Goal: Task Accomplishment & Management: Manage account settings

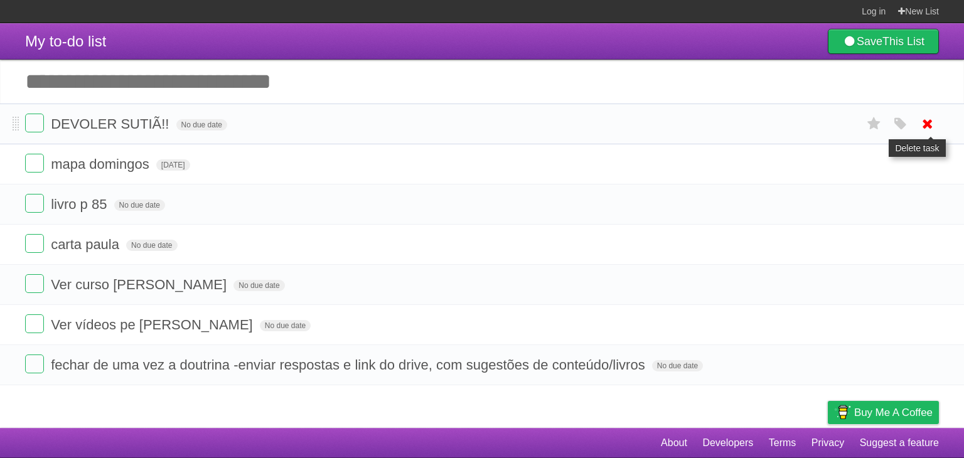
click at [924, 127] on icon at bounding box center [928, 124] width 18 height 21
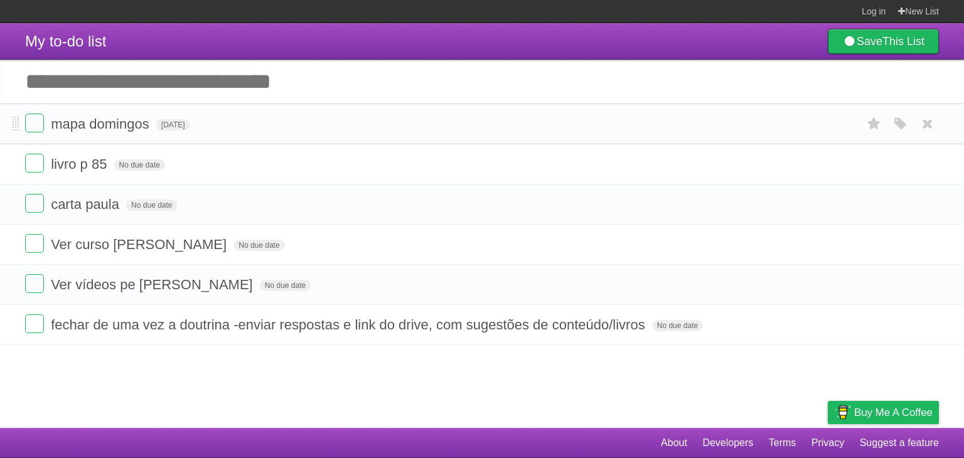
click at [343, 166] on form "livro p 85 No due date White Red Blue Green Purple Orange" at bounding box center [482, 164] width 914 height 21
drag, startPoint x: 343, startPoint y: 166, endPoint x: 354, endPoint y: 153, distance: 17.8
click at [354, 153] on li "livro p 85 No due date White Red Blue Green Purple Orange" at bounding box center [482, 164] width 964 height 41
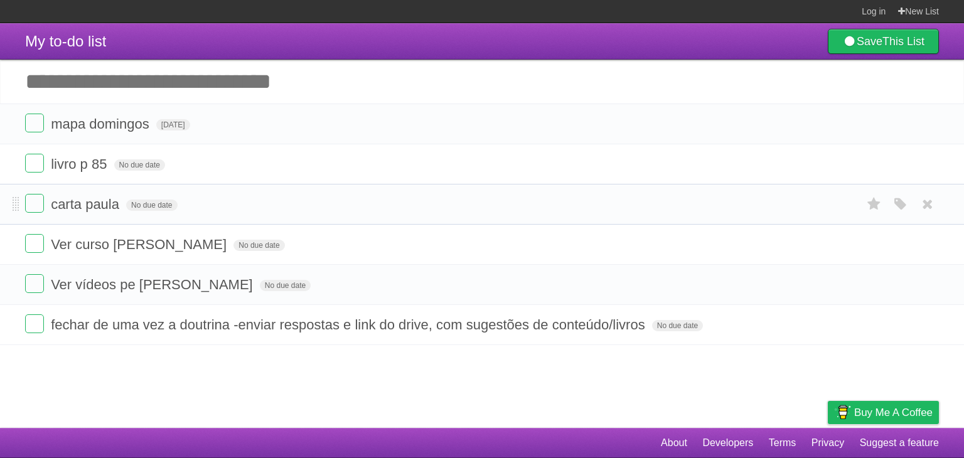
click at [384, 209] on form "carta paula No due date White Red Blue Green Purple Orange" at bounding box center [482, 204] width 914 height 21
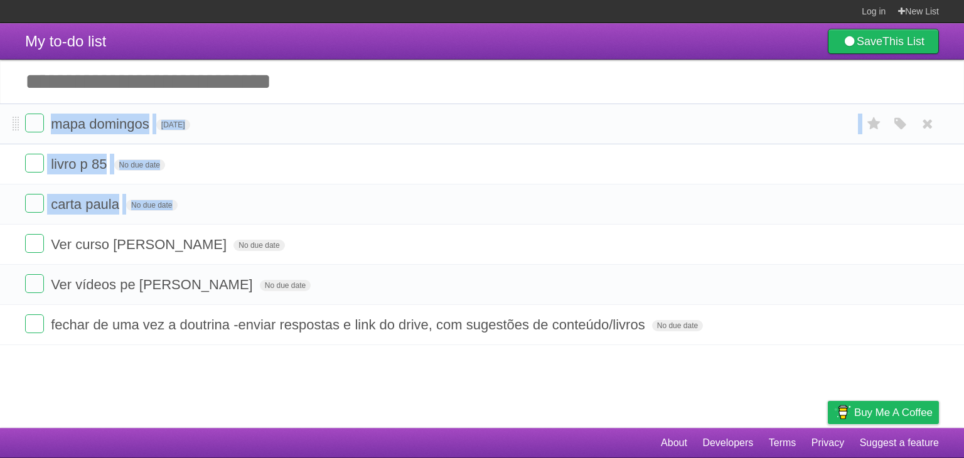
drag, startPoint x: 384, startPoint y: 209, endPoint x: 443, endPoint y: 126, distance: 102.2
click at [443, 126] on ul "mapa [PERSON_NAME][DATE] White Red Blue Green Purple Orange livro p 85 No due d…" at bounding box center [482, 225] width 964 height 242
click at [443, 126] on form "mapa [PERSON_NAME][DATE] White Red Blue Green Purple Orange" at bounding box center [482, 124] width 914 height 21
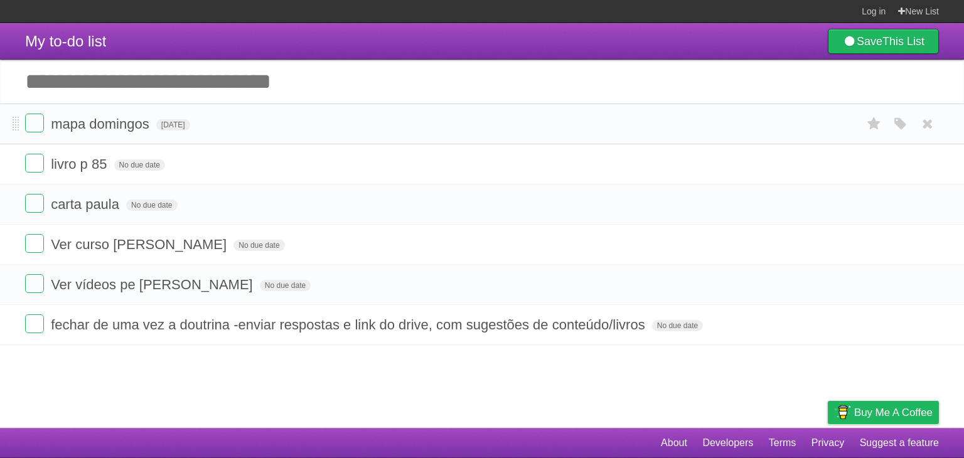
click at [443, 126] on form "mapa [PERSON_NAME][DATE] White Red Blue Green Purple Orange" at bounding box center [482, 124] width 914 height 21
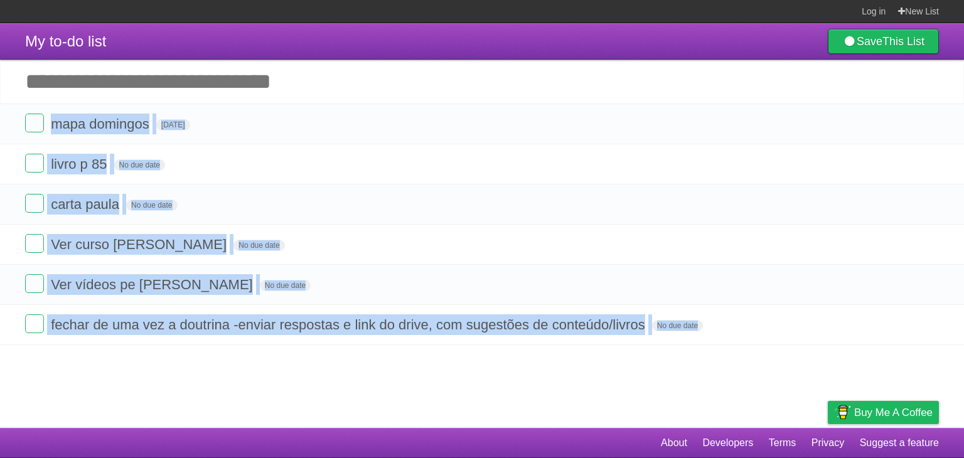
drag, startPoint x: 443, startPoint y: 126, endPoint x: 406, endPoint y: 374, distance: 251.3
click at [406, 374] on article "My to-do list Save This List Add another task ********* mapa domingos [DATE] Wh…" at bounding box center [482, 225] width 964 height 405
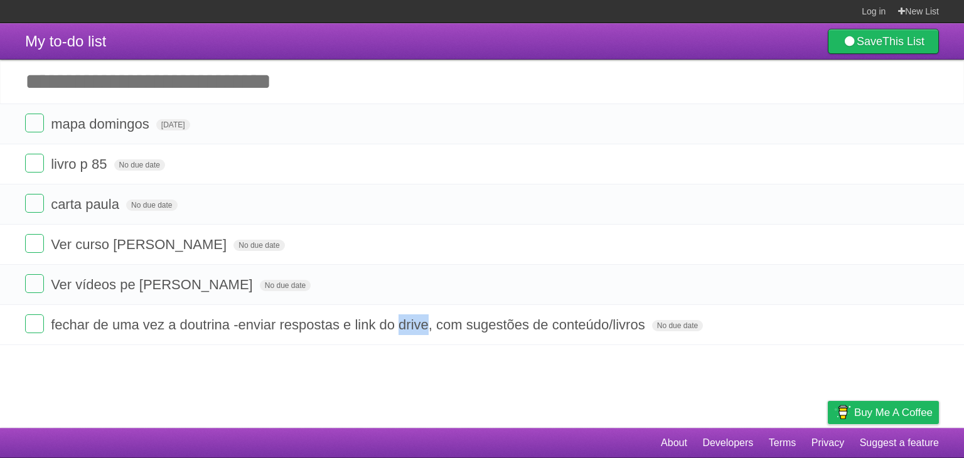
click at [406, 374] on article "My to-do list Save This List Add another task ********* mapa domingos [DATE] Wh…" at bounding box center [482, 225] width 964 height 405
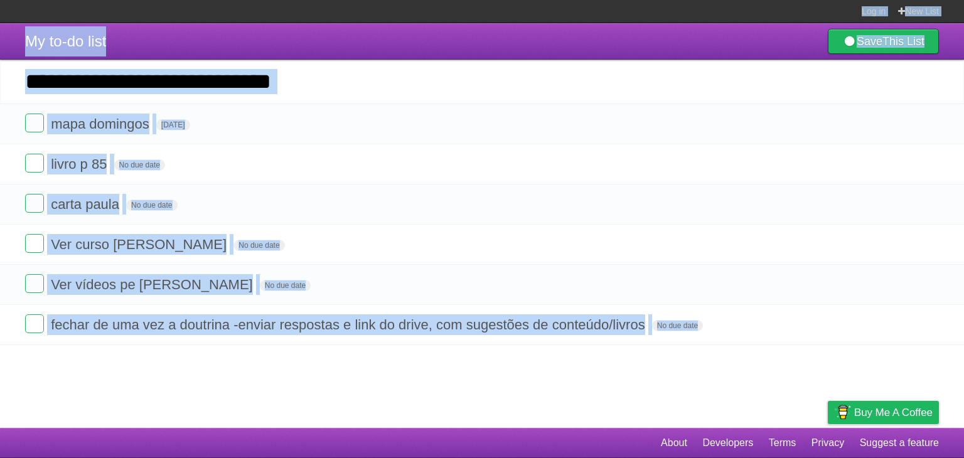
drag, startPoint x: 406, startPoint y: 374, endPoint x: 560, endPoint y: -55, distance: 455.6
click at [560, 0] on html "Log in New List Log in Save list Create a new list My to-do list Save This List…" at bounding box center [482, 229] width 964 height 458
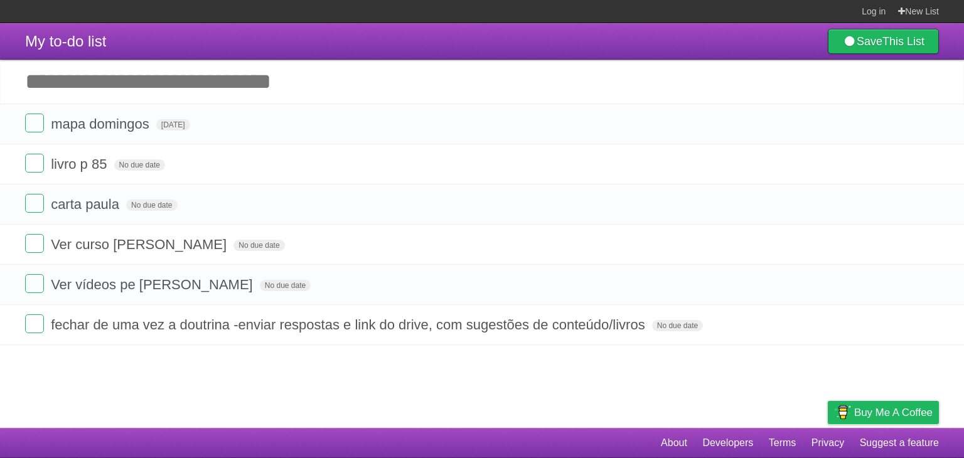
click at [572, 11] on section "Log in New List" at bounding box center [482, 11] width 964 height 23
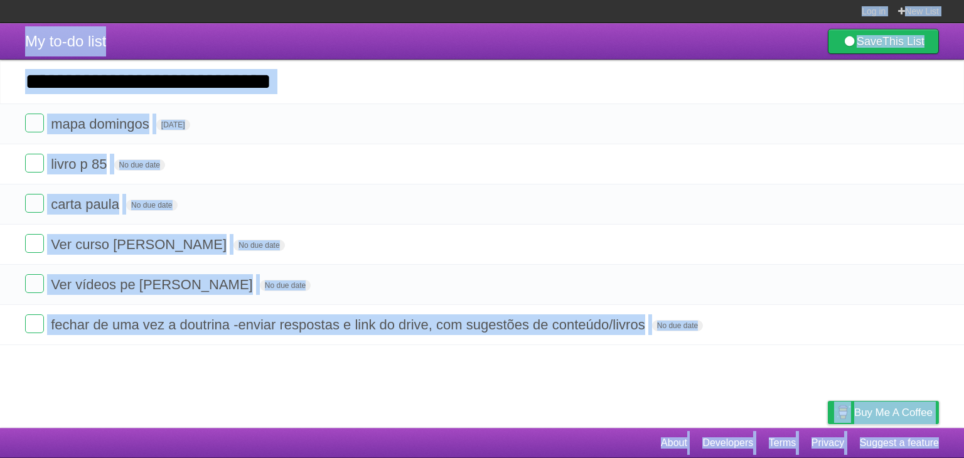
drag, startPoint x: 572, startPoint y: 11, endPoint x: 471, endPoint y: 481, distance: 480.9
click at [471, 458] on html "Log in New List Log in Save list Create a new list My to-do list Save This List…" at bounding box center [482, 229] width 964 height 458
click at [512, 442] on footer "About Developers Terms Privacy Suggest a feature" at bounding box center [482, 443] width 964 height 30
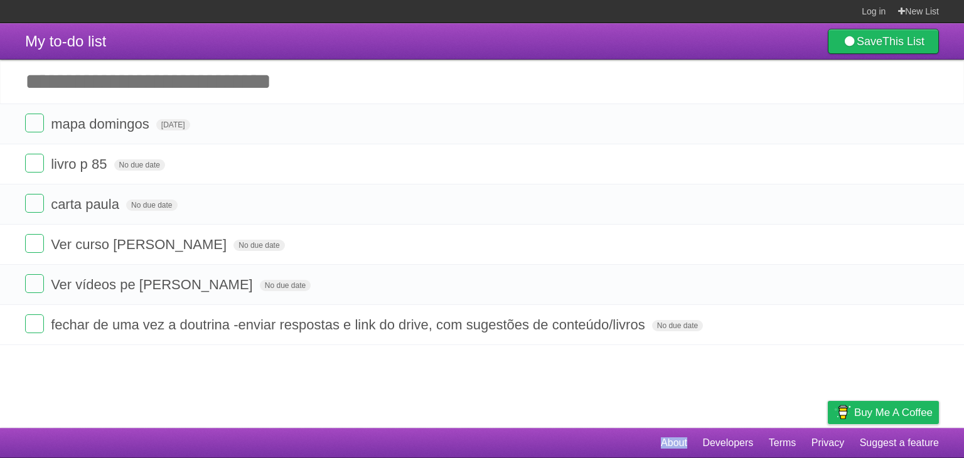
click at [512, 442] on footer "About Developers Terms Privacy Suggest a feature" at bounding box center [482, 443] width 964 height 30
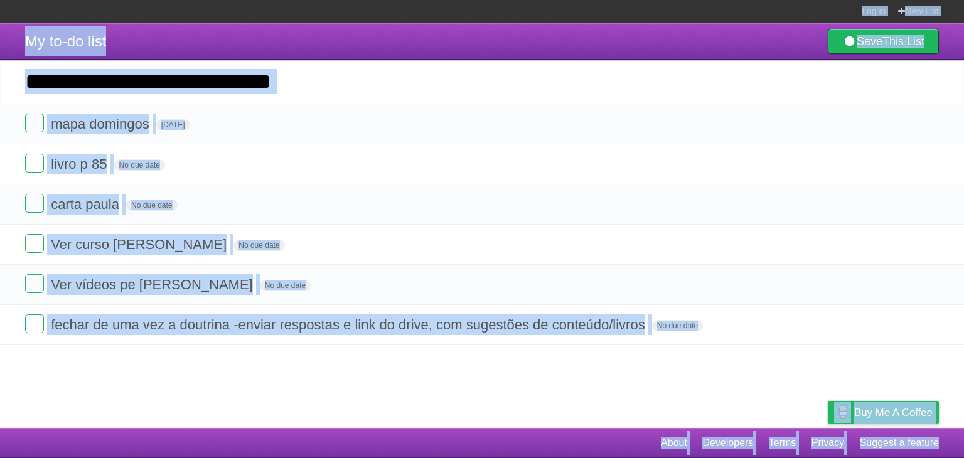
drag, startPoint x: 512, startPoint y: 442, endPoint x: 599, endPoint y: -19, distance: 470.1
click at [599, 0] on html "Log in New List Log in Save list Create a new list My to-do list Save This List…" at bounding box center [482, 229] width 964 height 458
click at [614, 14] on section "Log in New List" at bounding box center [482, 11] width 964 height 23
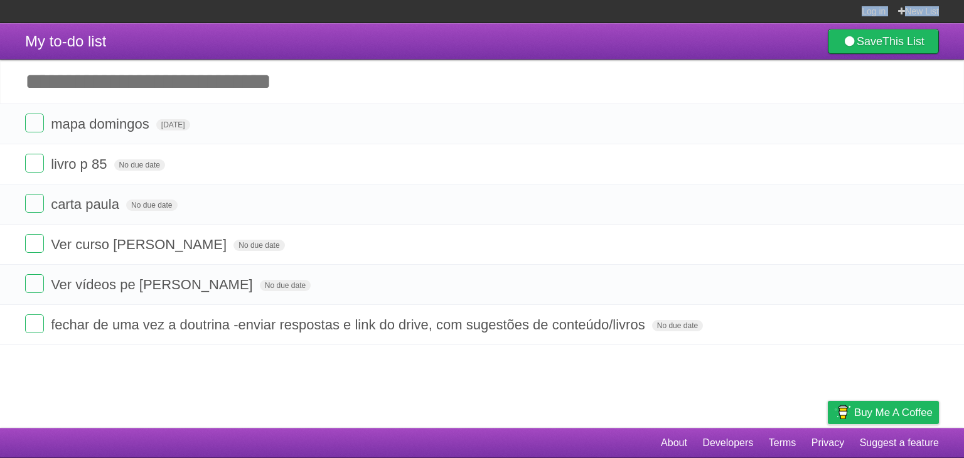
drag, startPoint x: 614, startPoint y: 14, endPoint x: 604, endPoint y: -1, distance: 18.1
click at [604, 0] on html "Log in New List Log in Save list Create a new list My to-do list Save This List…" at bounding box center [482, 229] width 964 height 458
click at [516, 437] on footer "About Developers Terms Privacy Suggest a feature" at bounding box center [482, 443] width 964 height 30
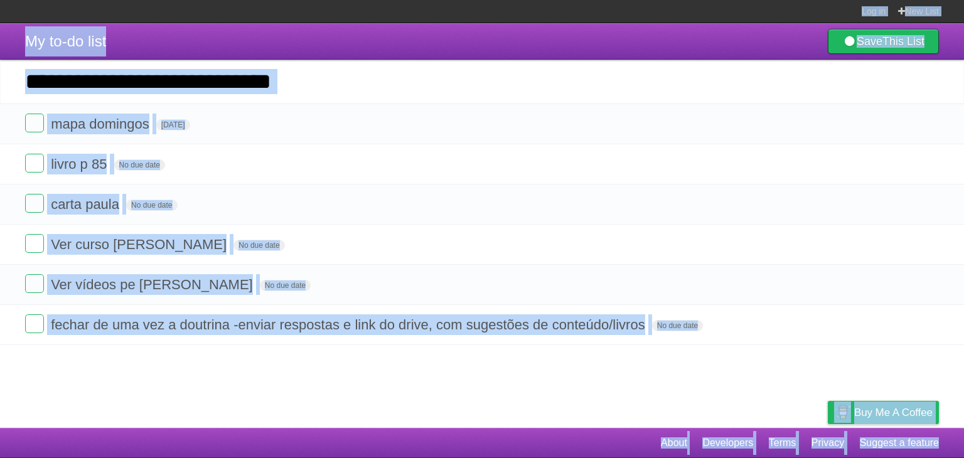
drag, startPoint x: 516, startPoint y: 437, endPoint x: 665, endPoint y: -55, distance: 514.2
click at [665, 0] on html "Log in New List Log in Save list Create a new list My to-do list Save This List…" at bounding box center [482, 229] width 964 height 458
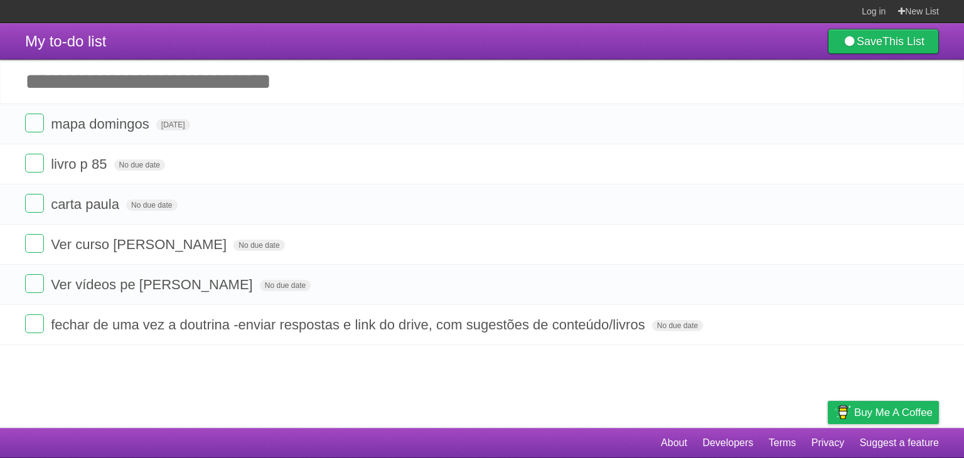
click at [656, 11] on section "Log in New List" at bounding box center [482, 11] width 964 height 23
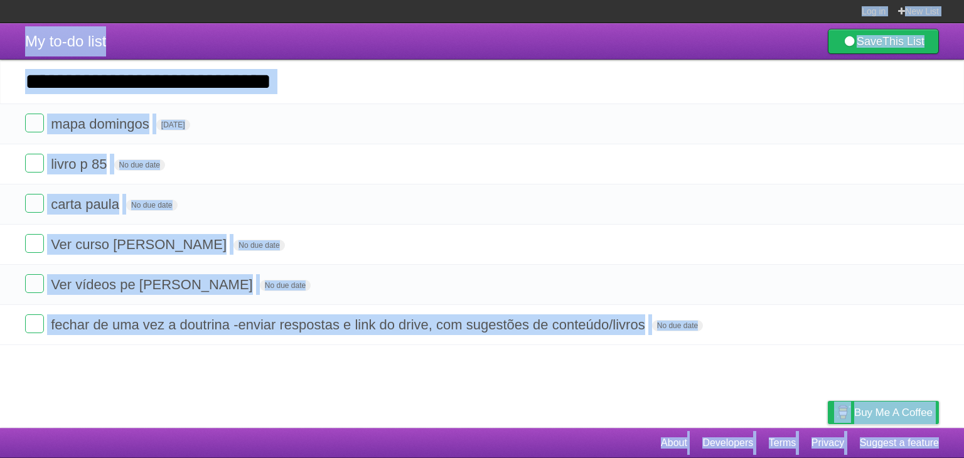
drag, startPoint x: 656, startPoint y: 11, endPoint x: 522, endPoint y: 487, distance: 494.9
click at [522, 458] on html "Log in New List Log in Save list Create a new list My to-do list Save This List…" at bounding box center [482, 229] width 964 height 458
click at [540, 444] on footer "About Developers Terms Privacy Suggest a feature" at bounding box center [482, 443] width 964 height 30
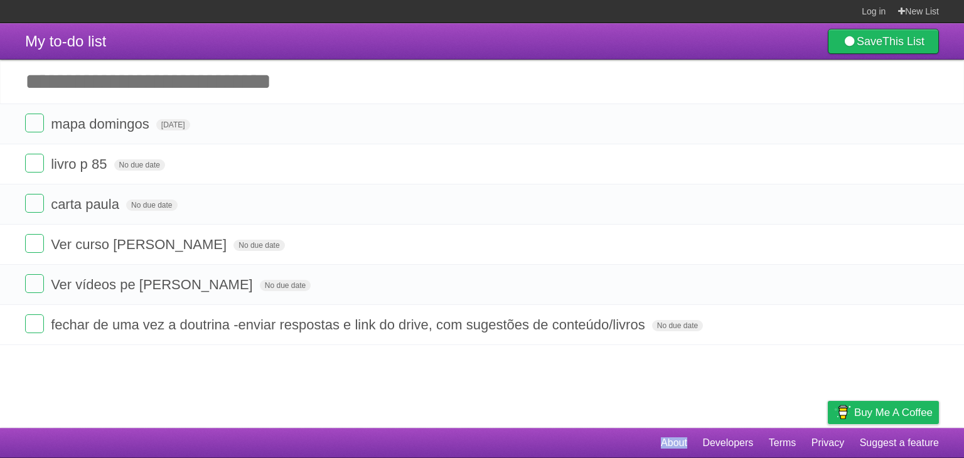
click at [540, 444] on footer "About Developers Terms Privacy Suggest a feature" at bounding box center [482, 443] width 964 height 30
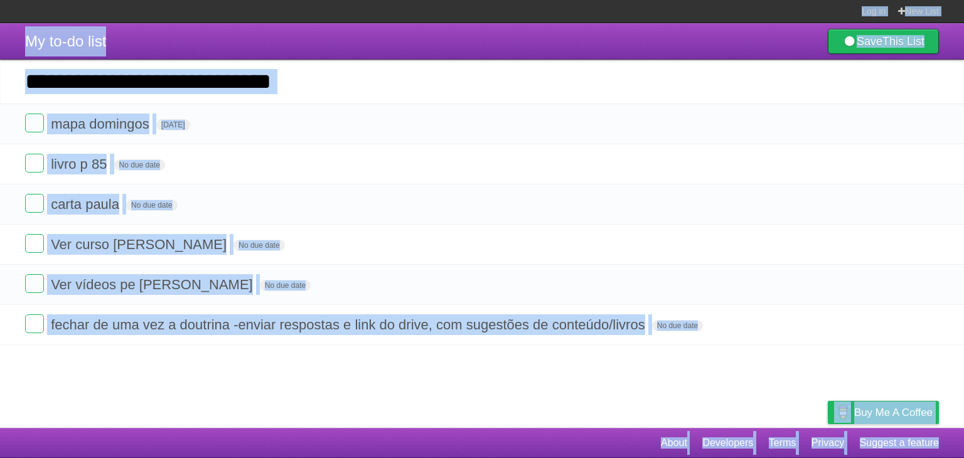
drag, startPoint x: 540, startPoint y: 444, endPoint x: 700, endPoint y: -39, distance: 509.3
click at [700, 0] on html "Log in New List Log in Save list Create a new list My to-do list Save This List…" at bounding box center [482, 229] width 964 height 458
click at [703, 16] on section "Log in New List" at bounding box center [482, 11] width 964 height 23
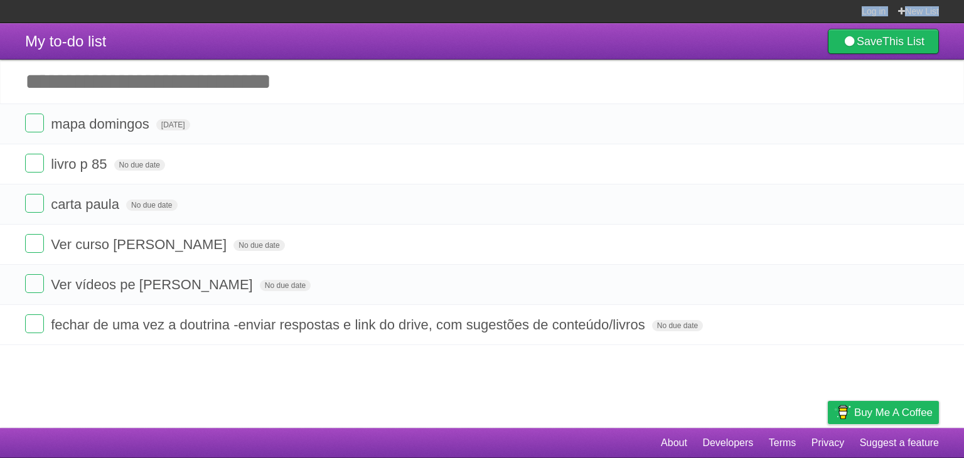
drag, startPoint x: 703, startPoint y: 16, endPoint x: 695, endPoint y: 1, distance: 16.8
click at [695, 1] on section "Log in New List" at bounding box center [482, 11] width 964 height 23
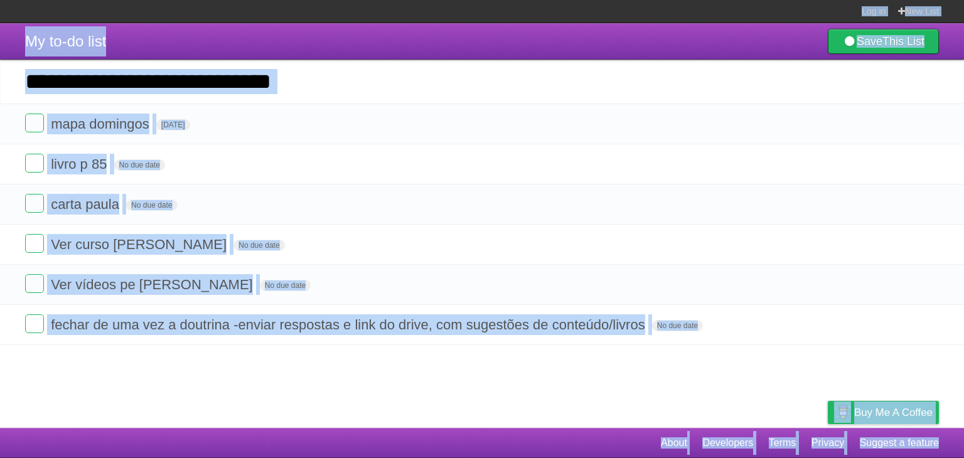
drag, startPoint x: 695, startPoint y: 1, endPoint x: 613, endPoint y: 437, distance: 444.0
click at [613, 437] on body "Log in New List Log in Save list Create a new list My to-do list Save This List…" at bounding box center [482, 229] width 964 height 458
click at [613, 437] on footer "About Developers Terms Privacy Suggest a feature" at bounding box center [482, 443] width 964 height 30
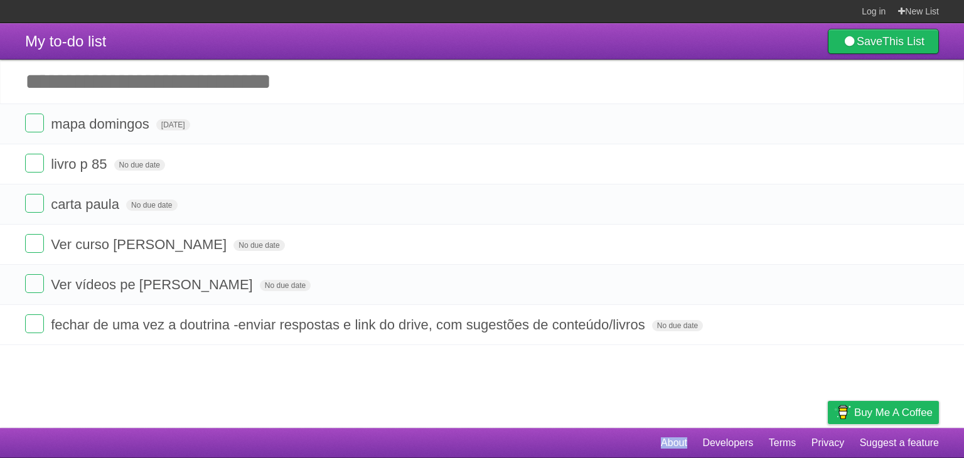
click at [613, 437] on footer "About Developers Terms Privacy Suggest a feature" at bounding box center [482, 443] width 964 height 30
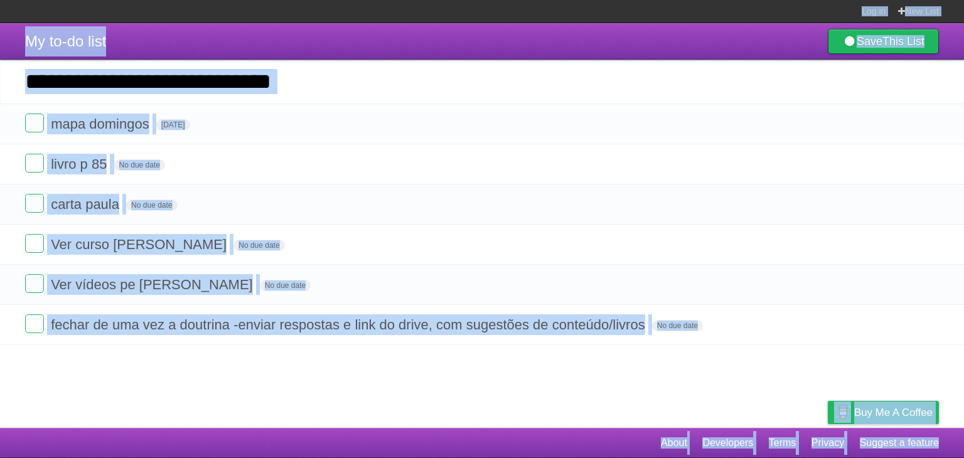
drag, startPoint x: 613, startPoint y: 437, endPoint x: 682, endPoint y: -55, distance: 496.2
click at [682, 0] on html "Log in New List Log in Save list Create a new list My to-do list Save This List…" at bounding box center [482, 229] width 964 height 458
click at [695, 15] on section "Log in New List" at bounding box center [482, 11] width 964 height 23
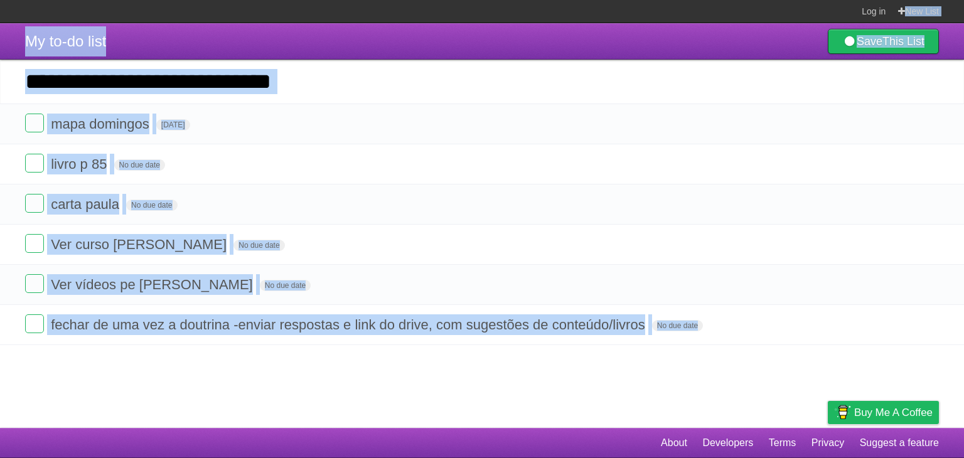
drag, startPoint x: 695, startPoint y: 15, endPoint x: 579, endPoint y: 419, distance: 420.5
click at [579, 419] on body "Log in New List Log in Save list Create a new list My to-do list Save This List…" at bounding box center [482, 229] width 964 height 458
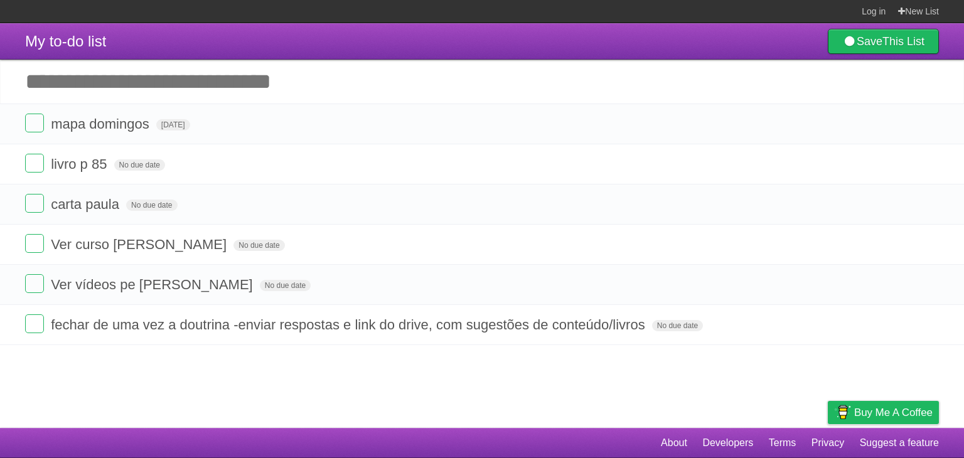
click at [576, 452] on footer "About Developers Terms Privacy Suggest a feature" at bounding box center [482, 443] width 964 height 30
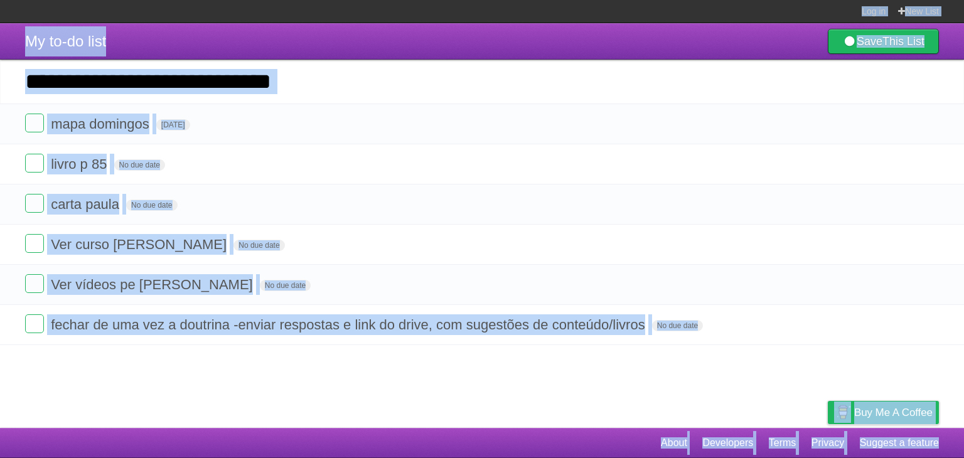
drag, startPoint x: 576, startPoint y: 452, endPoint x: 683, endPoint y: -30, distance: 493.7
click at [683, 0] on html "Log in New List Log in Save list Create a new list My to-do list Save This List…" at bounding box center [482, 229] width 964 height 458
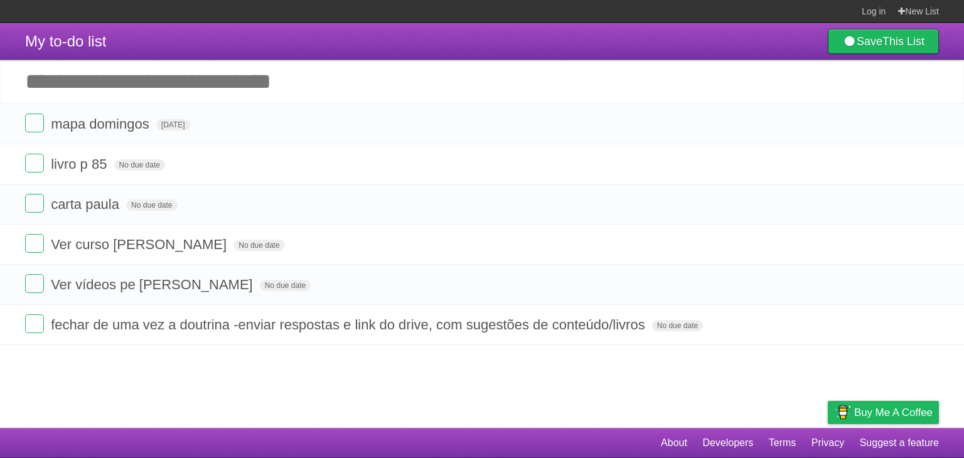
click at [687, 7] on section "Log in New List" at bounding box center [482, 11] width 964 height 23
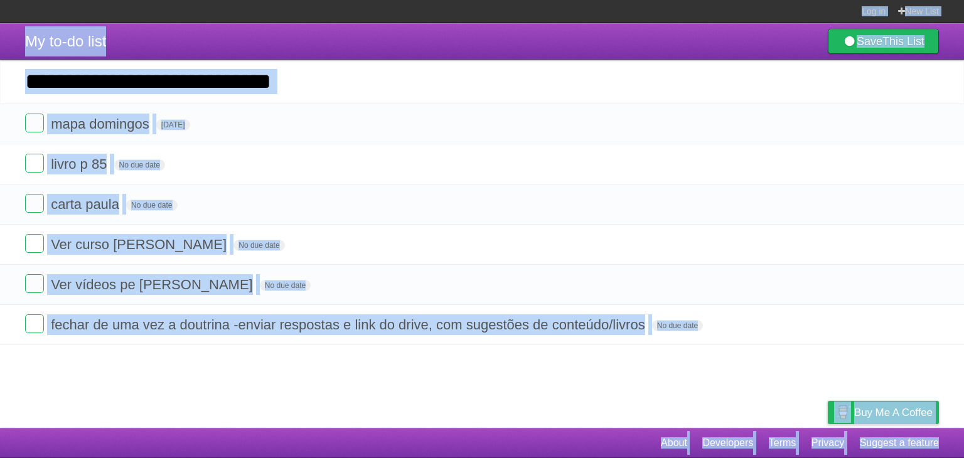
drag, startPoint x: 687, startPoint y: 7, endPoint x: 567, endPoint y: 444, distance: 453.1
click at [567, 444] on body "Log in New List Log in Save list Create a new list My to-do list Save This List…" at bounding box center [482, 229] width 964 height 458
click at [567, 444] on footer "About Developers Terms Privacy Suggest a feature" at bounding box center [482, 443] width 964 height 30
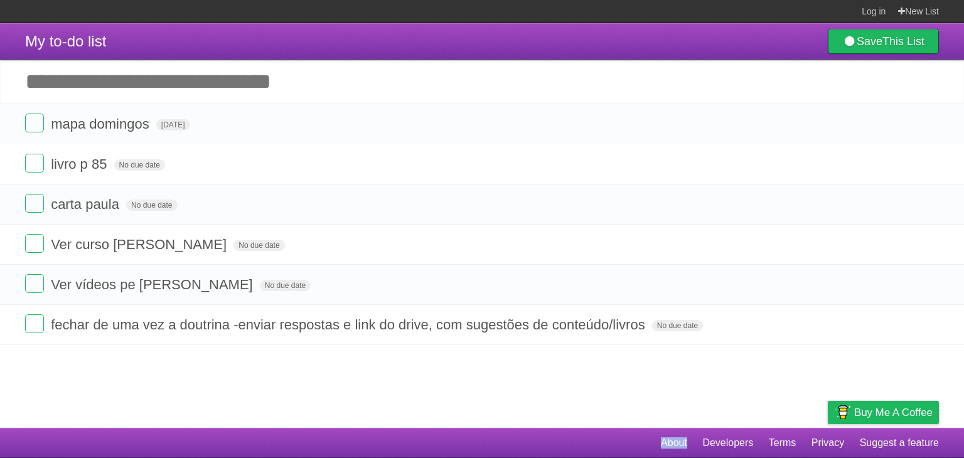
click at [567, 444] on footer "About Developers Terms Privacy Suggest a feature" at bounding box center [482, 443] width 964 height 30
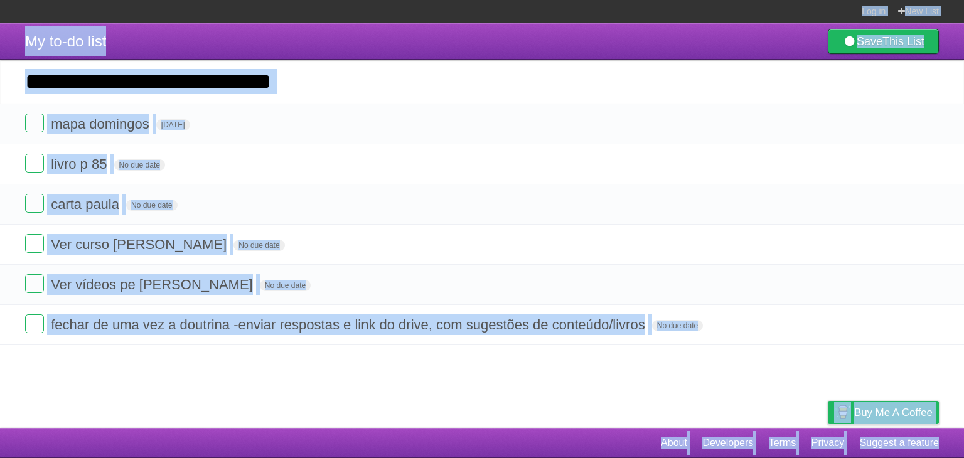
drag, startPoint x: 567, startPoint y: 444, endPoint x: 637, endPoint y: -31, distance: 479.6
click at [637, 0] on html "Log in New List Log in Save list Create a new list My to-do list Save This List…" at bounding box center [482, 229] width 964 height 458
click at [644, 11] on section "Log in New List" at bounding box center [482, 11] width 964 height 23
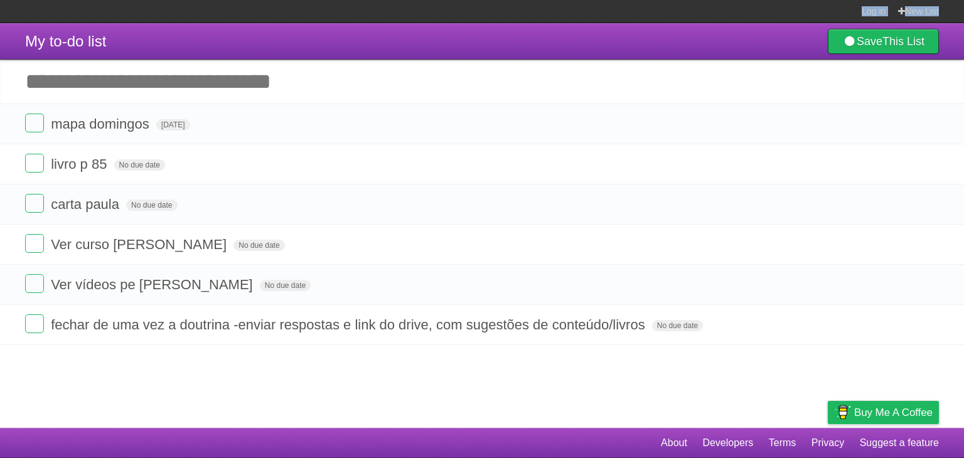
drag, startPoint x: 644, startPoint y: 11, endPoint x: 635, endPoint y: 1, distance: 13.8
click at [635, 1] on section "Log in New List" at bounding box center [482, 11] width 964 height 23
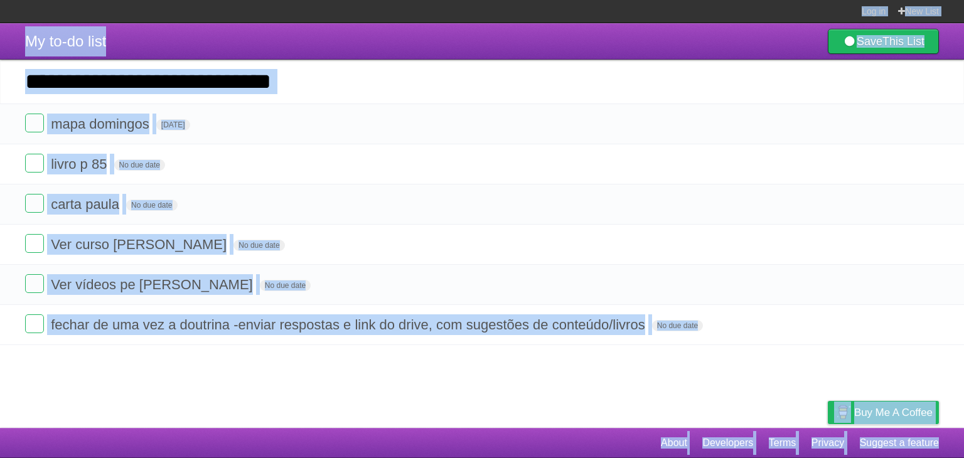
drag, startPoint x: 635, startPoint y: 1, endPoint x: 547, endPoint y: 430, distance: 438.2
click at [547, 430] on body "Log in New List Log in Save list Create a new list My to-do list Save This List…" at bounding box center [482, 229] width 964 height 458
click at [547, 430] on footer "About Developers Terms Privacy Suggest a feature" at bounding box center [482, 443] width 964 height 30
